Goal: Go to known website: Access a specific website the user already knows

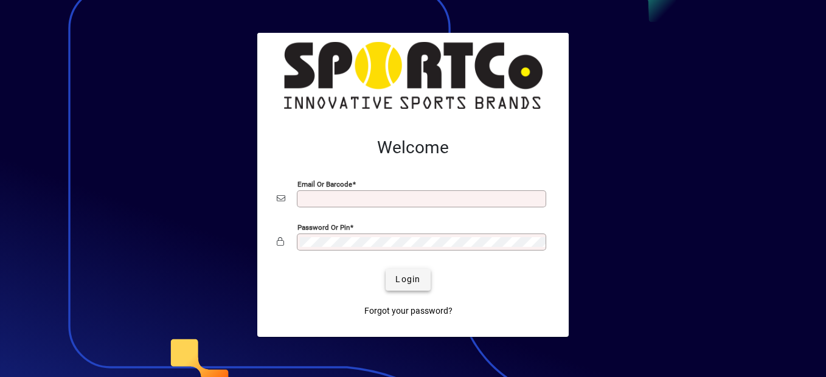
type input "**********"
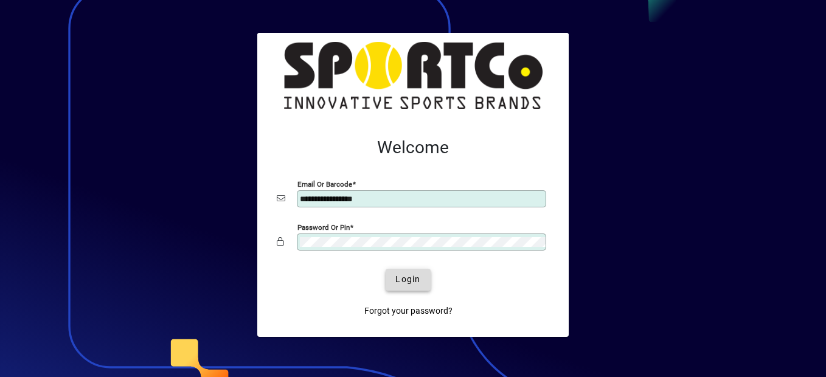
click at [407, 283] on span "Login" at bounding box center [408, 279] width 25 height 13
